Goal: Register for event/course

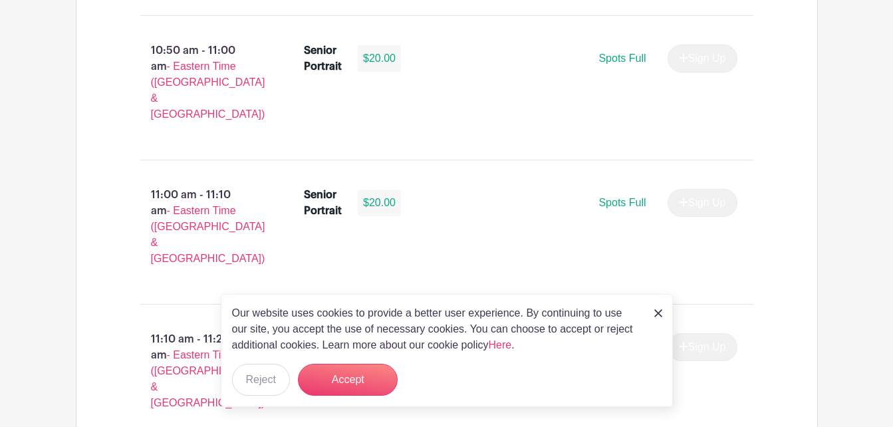
scroll to position [2595, 0]
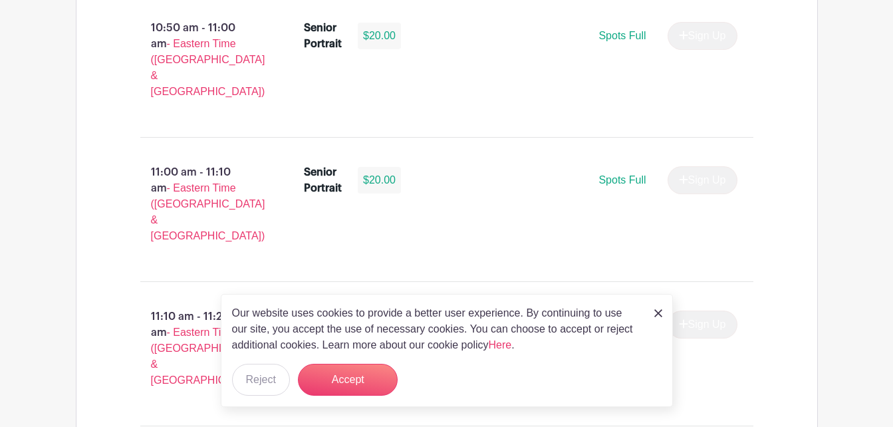
click at [659, 310] on img at bounding box center [659, 313] width 8 height 8
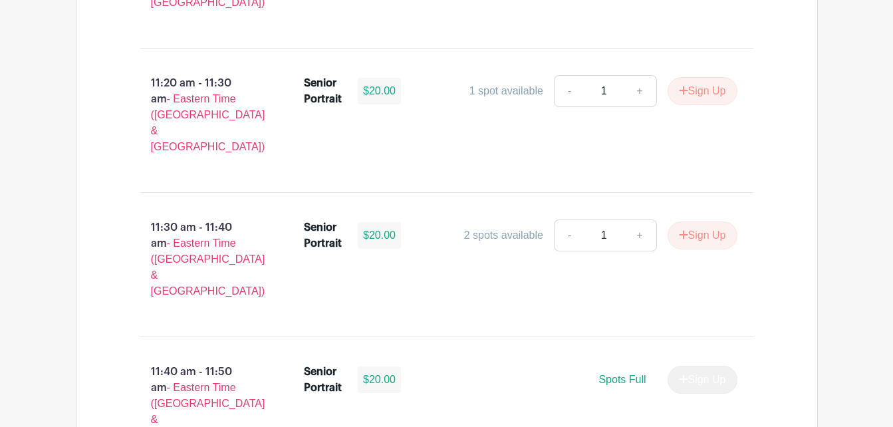
scroll to position [2994, 0]
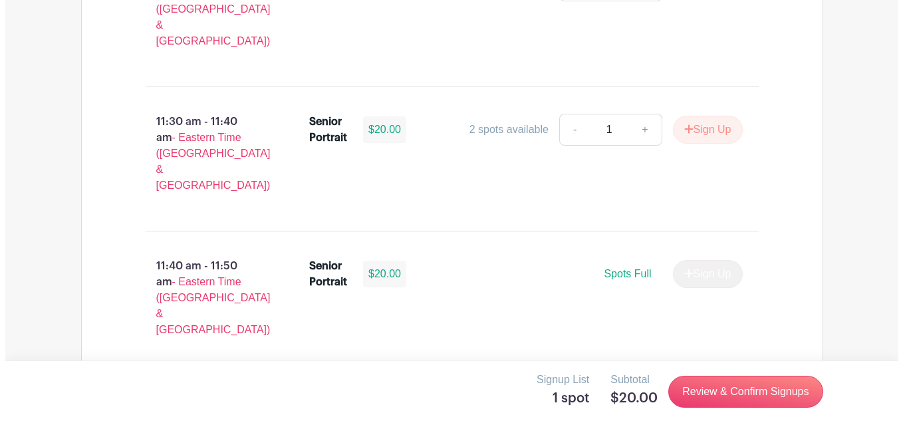
scroll to position [3107, 0]
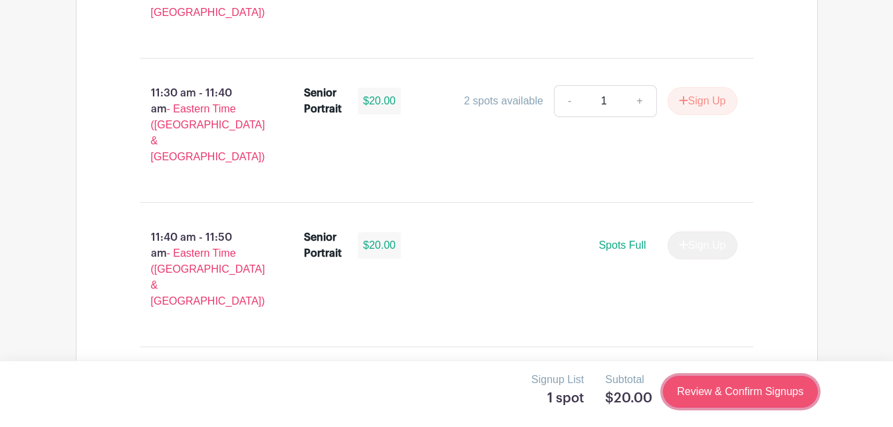
click at [712, 387] on link "Review & Confirm Signups" at bounding box center [740, 392] width 154 height 32
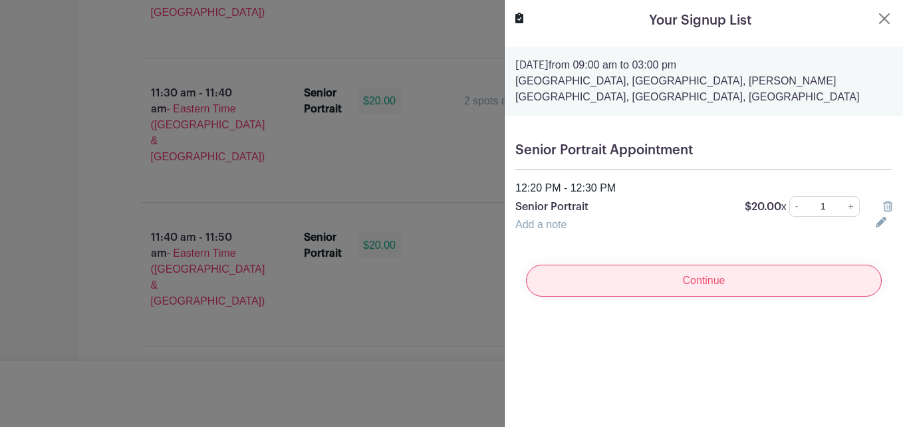
click at [727, 280] on input "Continue" at bounding box center [704, 281] width 356 height 32
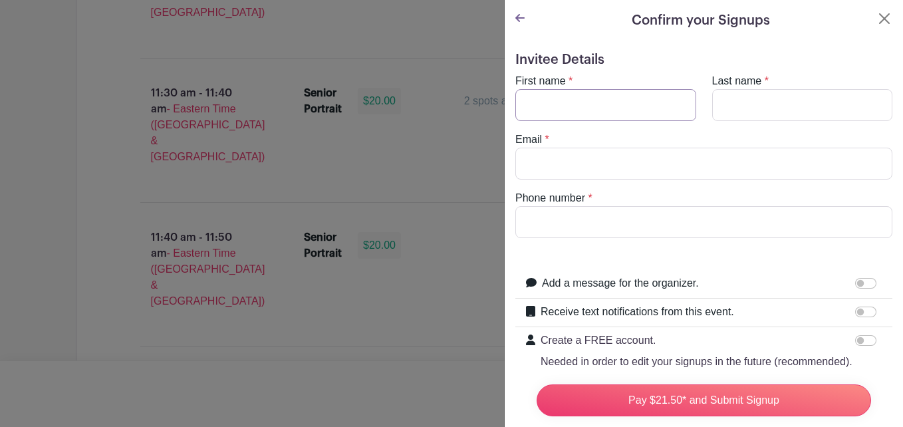
click at [591, 100] on input "First name" at bounding box center [606, 105] width 181 height 32
type input "Minhaa"
click at [765, 104] on input "Last name" at bounding box center [803, 105] width 181 height 32
type input "Pathan"
click at [652, 166] on input "Email" at bounding box center [704, 164] width 377 height 32
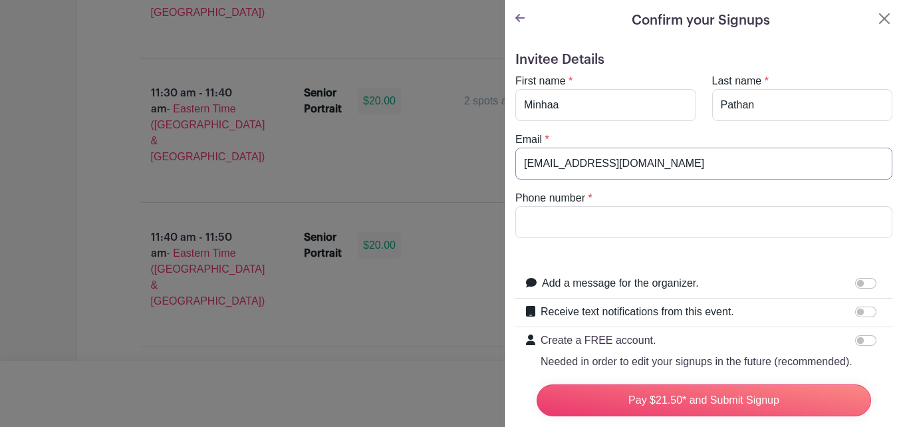
type input "[EMAIL_ADDRESS][DOMAIN_NAME]"
click at [579, 220] on input "Phone number" at bounding box center [704, 222] width 377 height 32
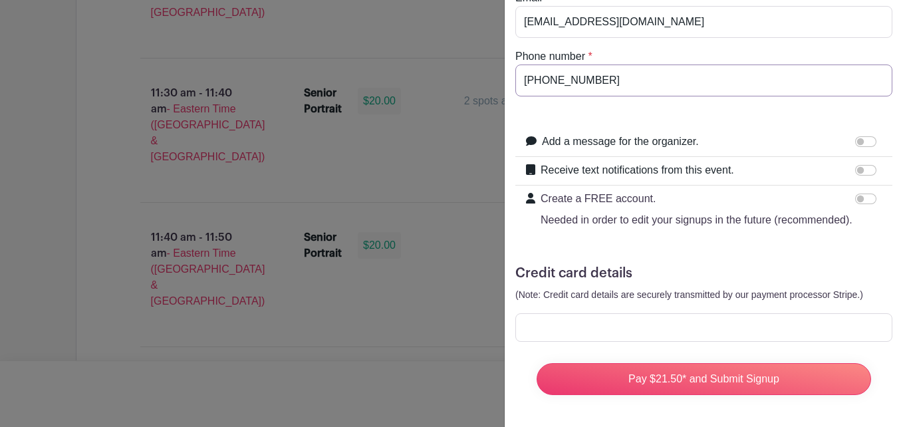
scroll to position [168, 0]
type input "[PHONE_NUMBER]"
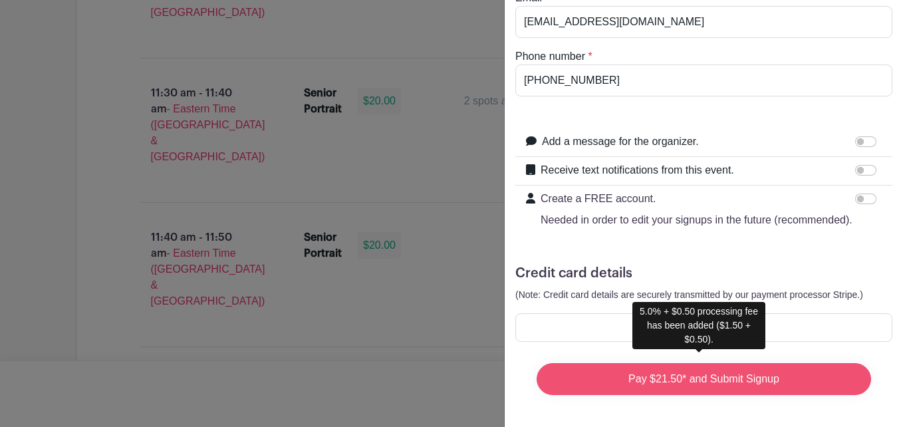
click at [701, 363] on input "Pay $21.50* and Submit Signup" at bounding box center [704, 379] width 335 height 32
click at [682, 369] on input "Pay $21.50* and Submit Signup" at bounding box center [704, 379] width 335 height 32
click at [776, 371] on input "Pay $21.50* and Submit Signup" at bounding box center [704, 379] width 335 height 32
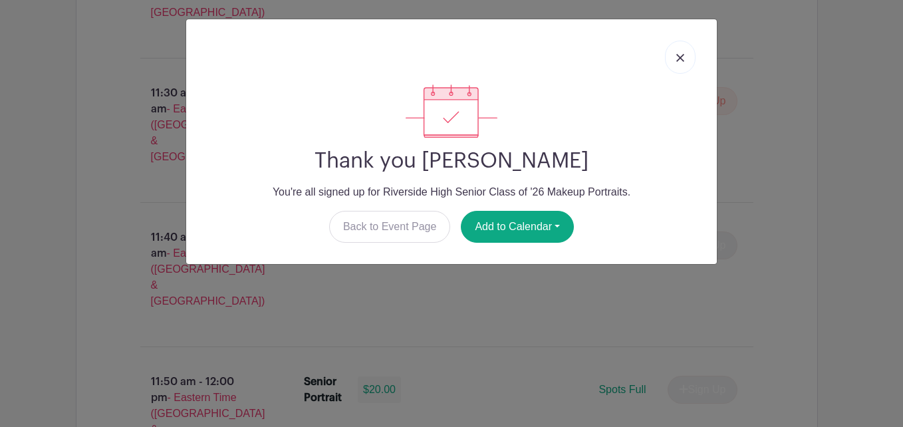
click at [677, 55] on img at bounding box center [681, 58] width 8 height 8
